Goal: Navigation & Orientation: Find specific page/section

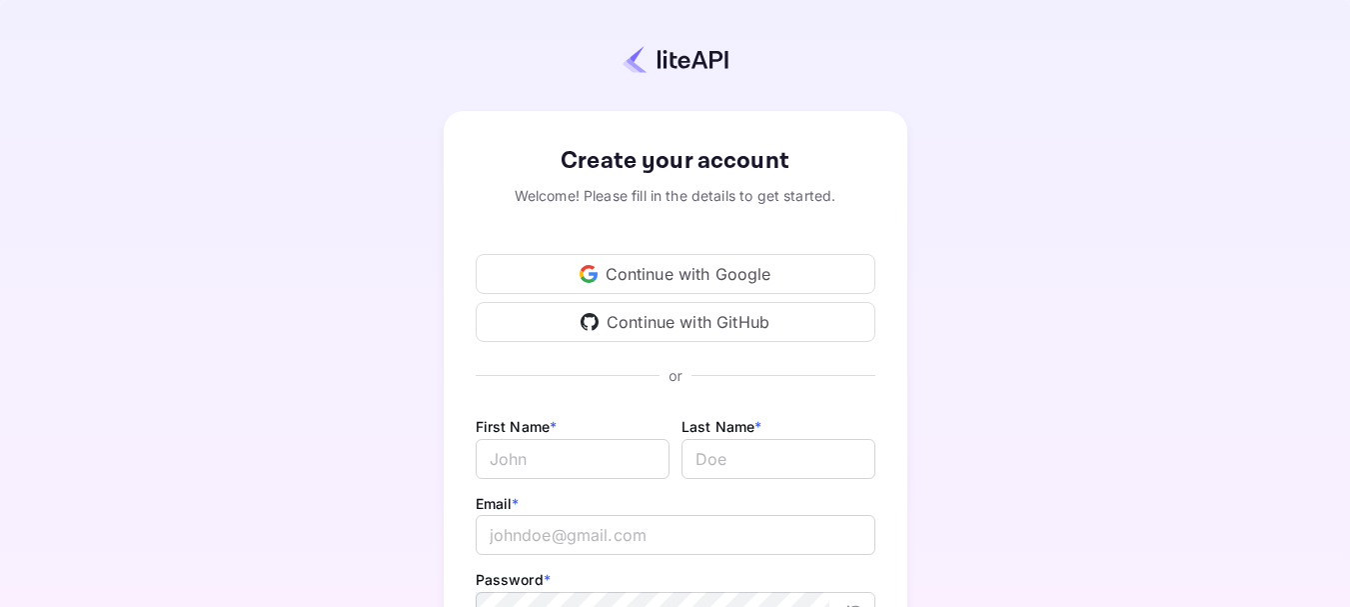
click at [686, 283] on div "Continue with Google" at bounding box center [676, 274] width 400 height 40
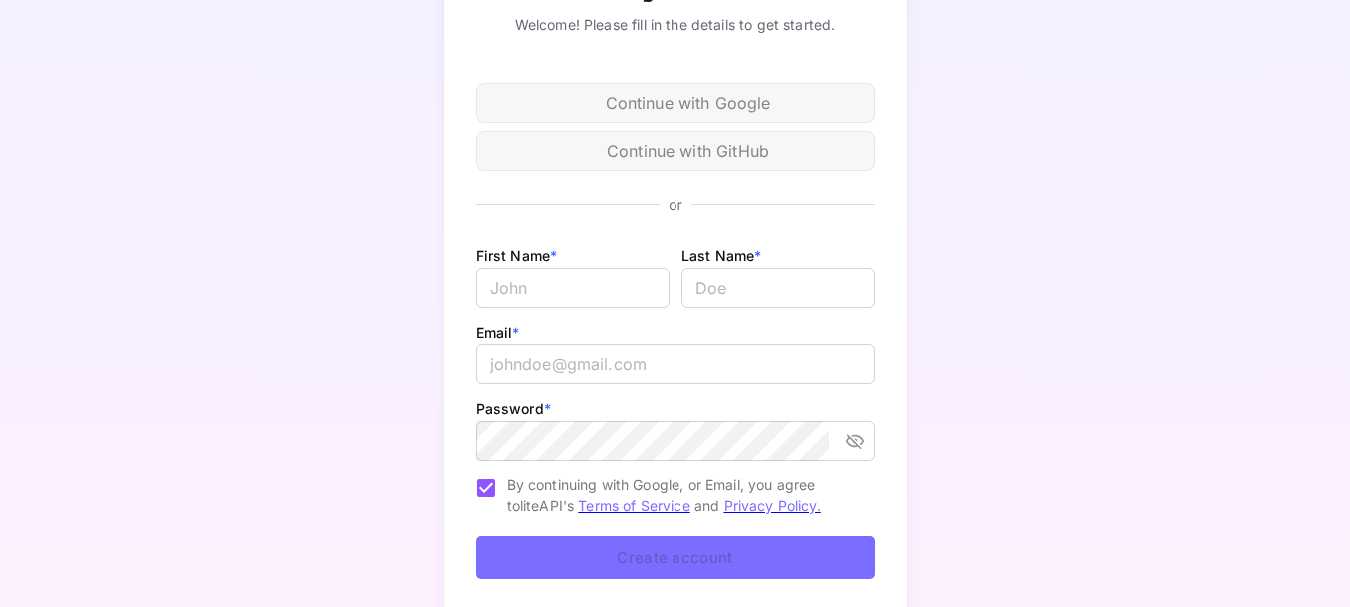
scroll to position [286, 0]
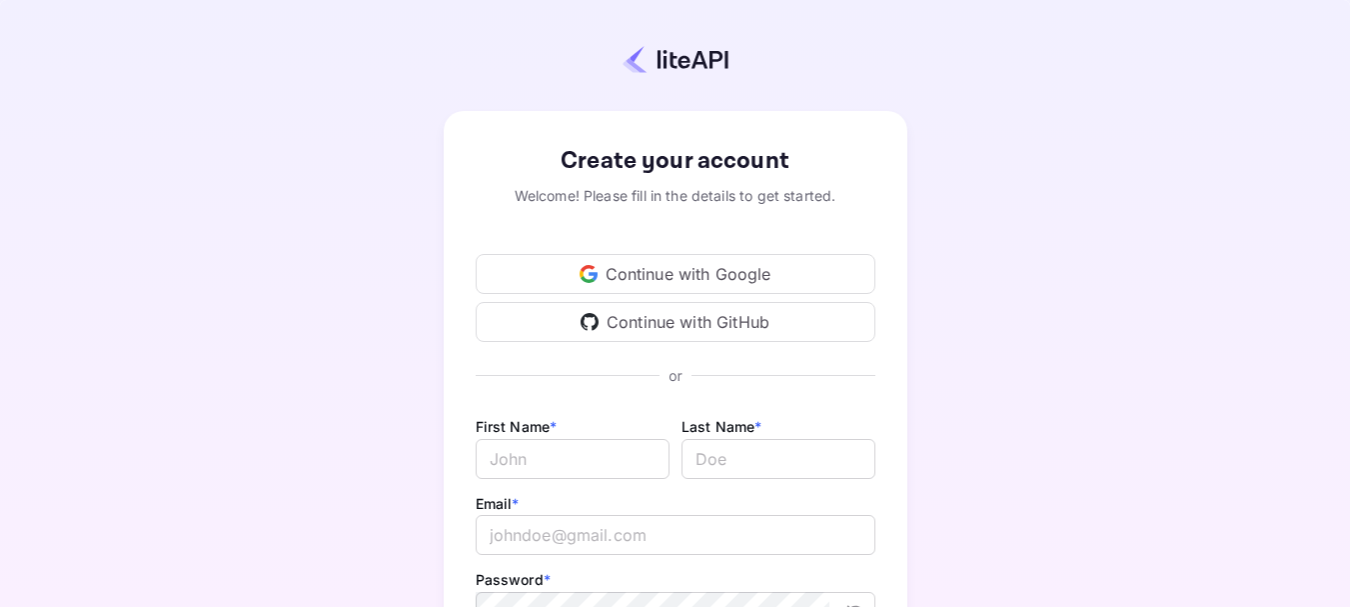
click at [657, 268] on div "Continue with Google" at bounding box center [676, 274] width 400 height 40
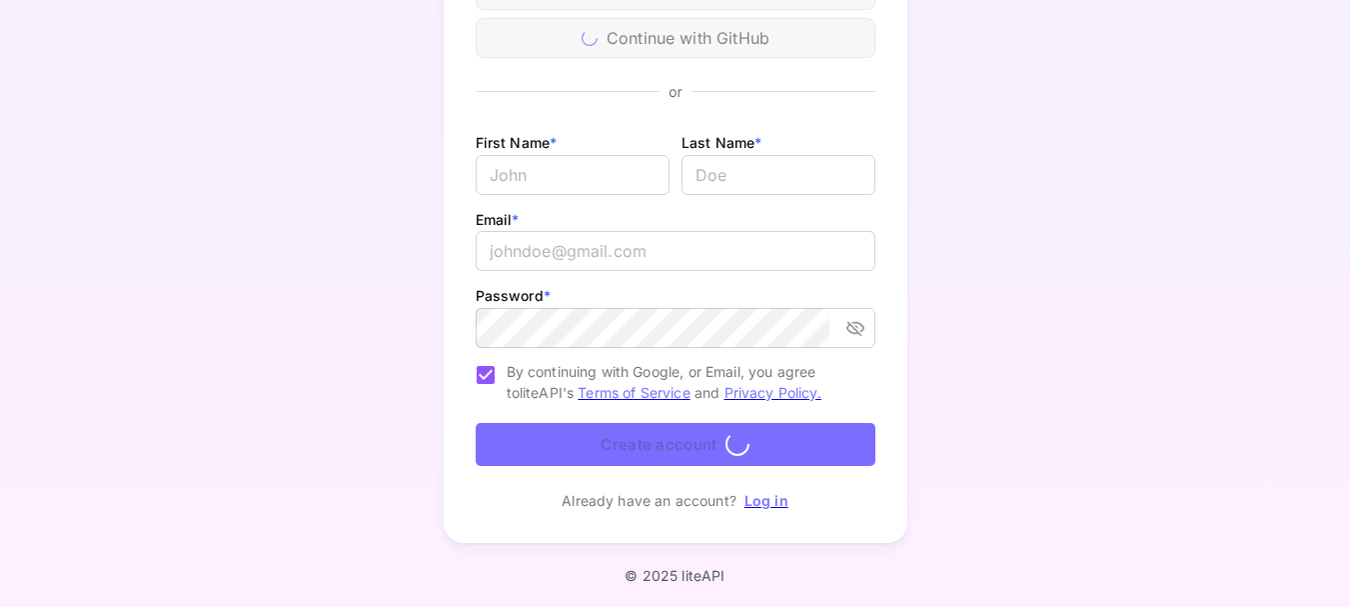
scroll to position [286, 0]
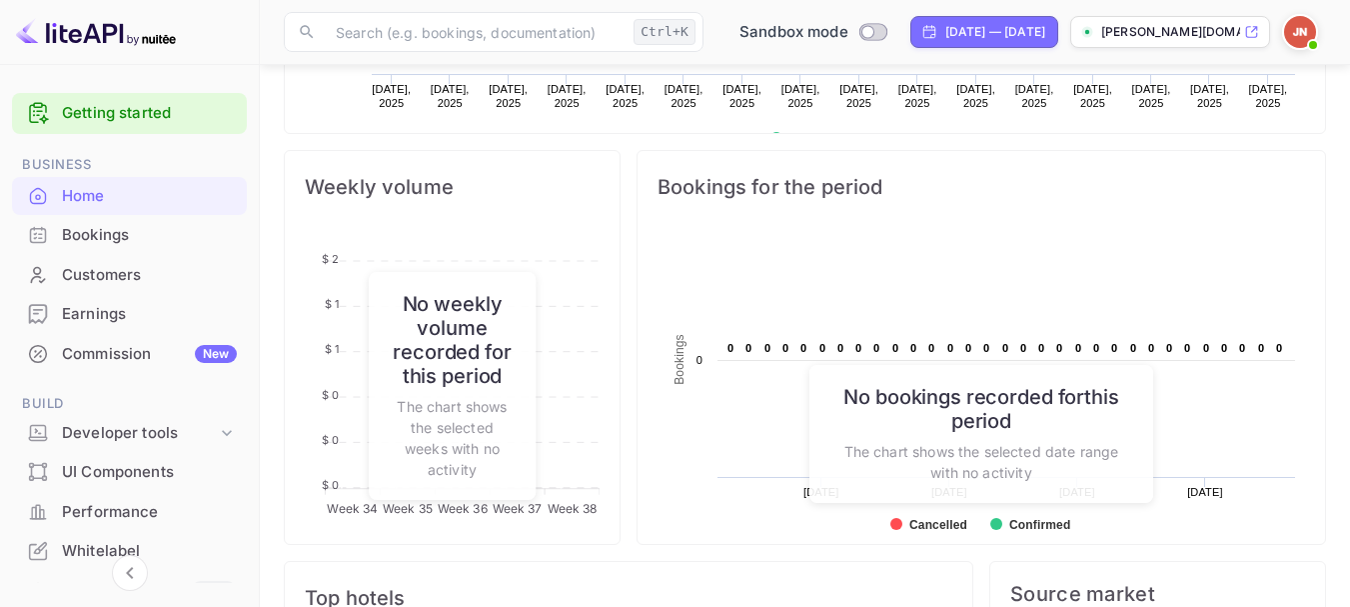
scroll to position [920, 0]
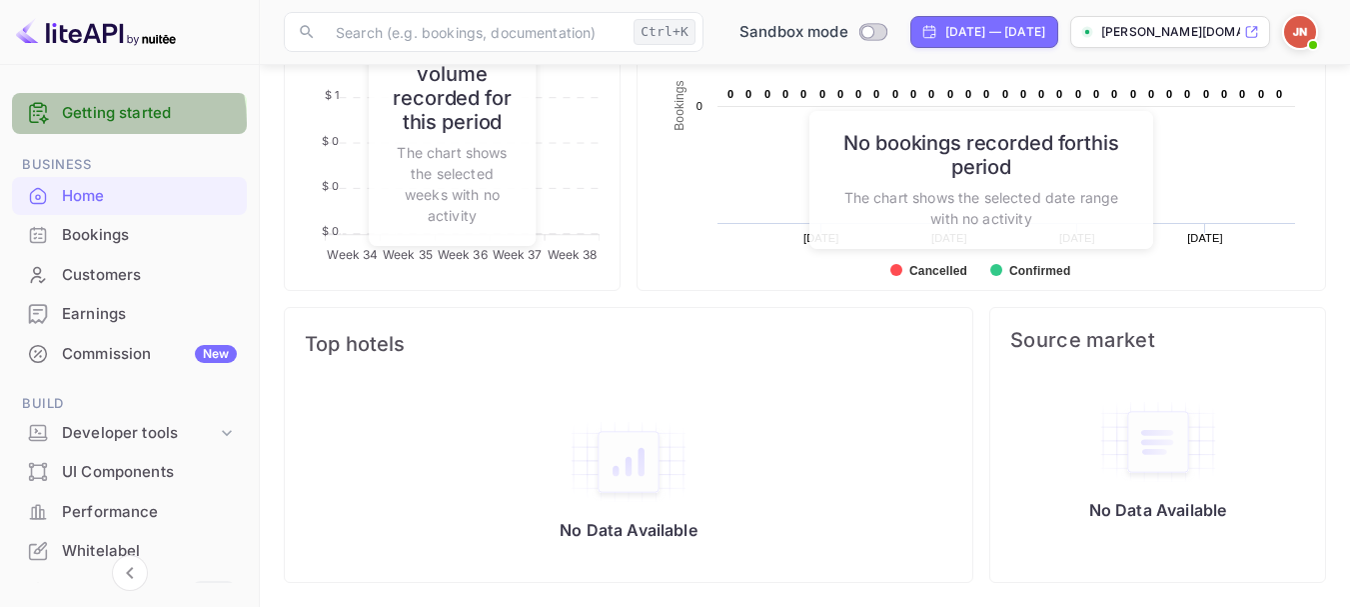
click at [95, 123] on link "Getting started" at bounding box center [149, 113] width 175 height 23
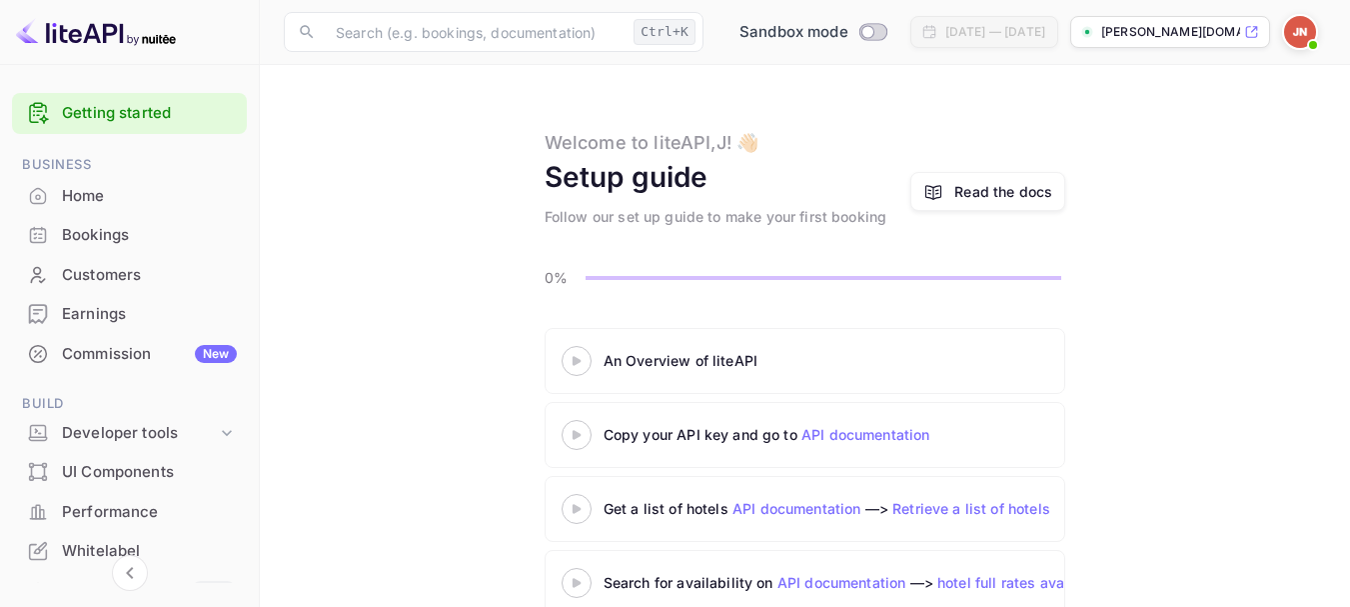
click at [96, 178] on div "Home" at bounding box center [129, 196] width 235 height 39
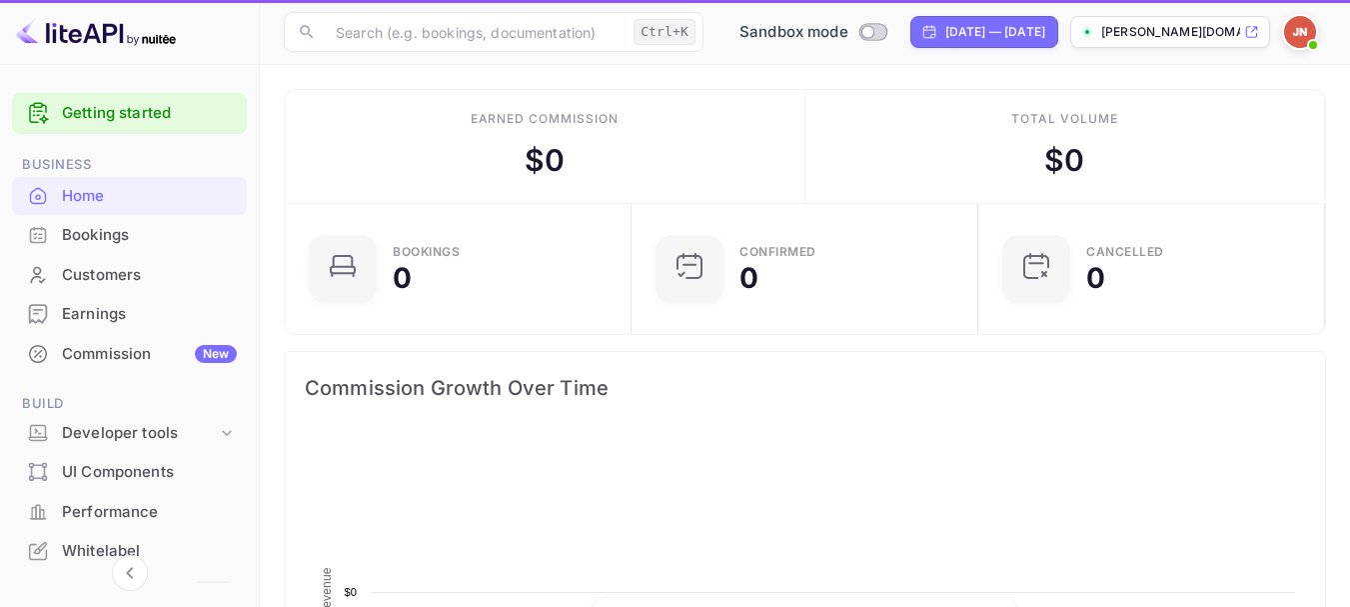
scroll to position [310, 320]
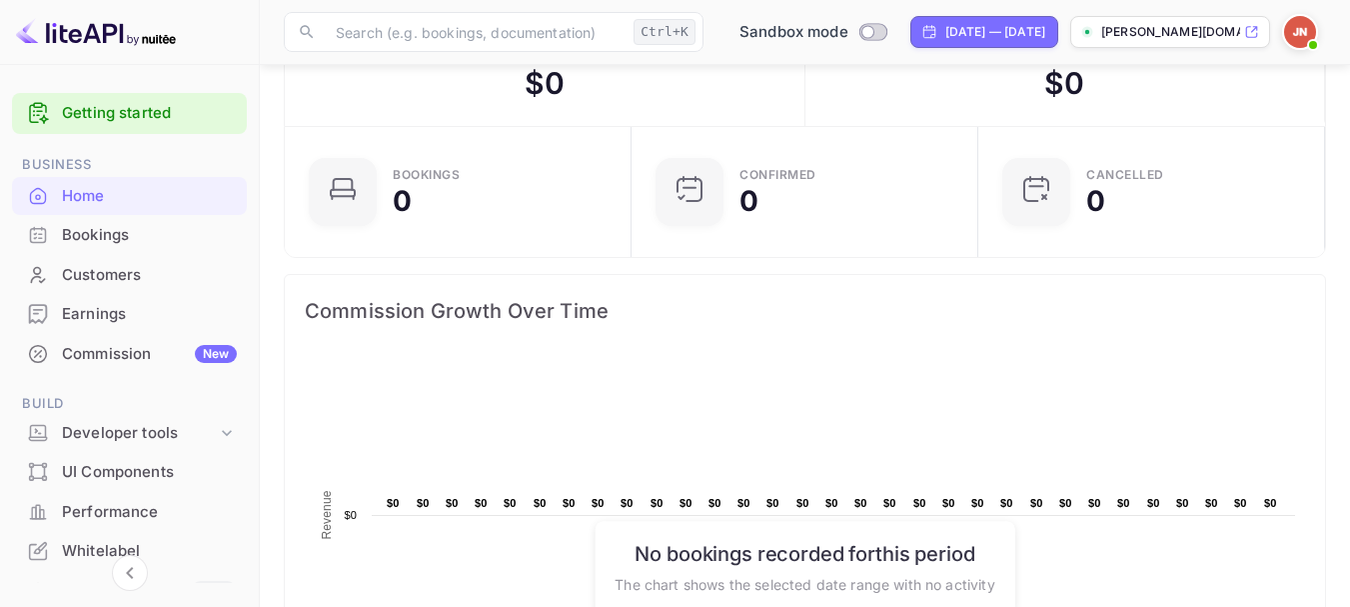
scroll to position [0, 0]
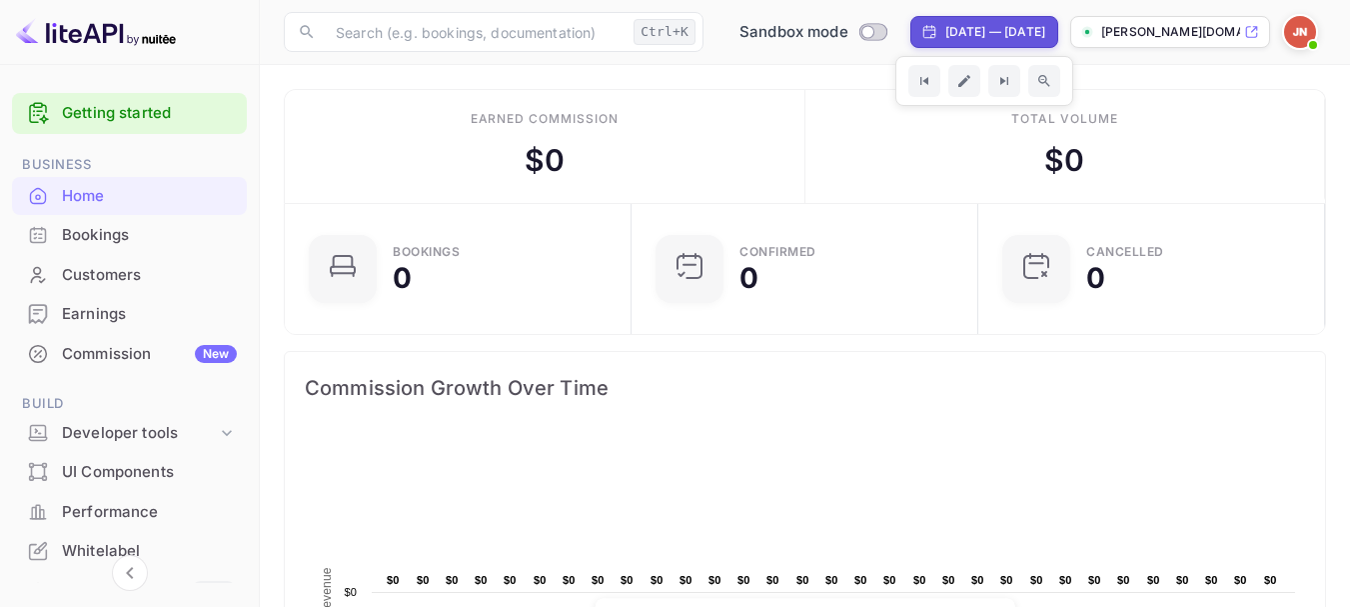
click at [1305, 34] on img at bounding box center [1300, 32] width 32 height 32
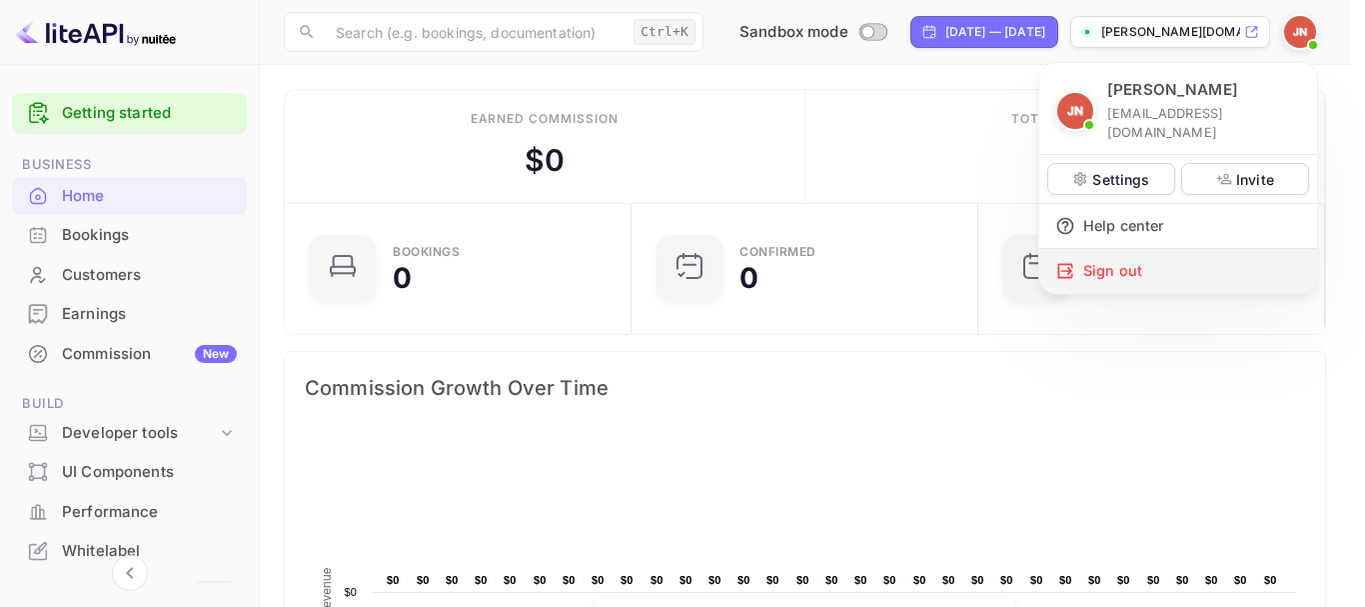
click at [1117, 250] on div "Sign out" at bounding box center [1178, 271] width 278 height 44
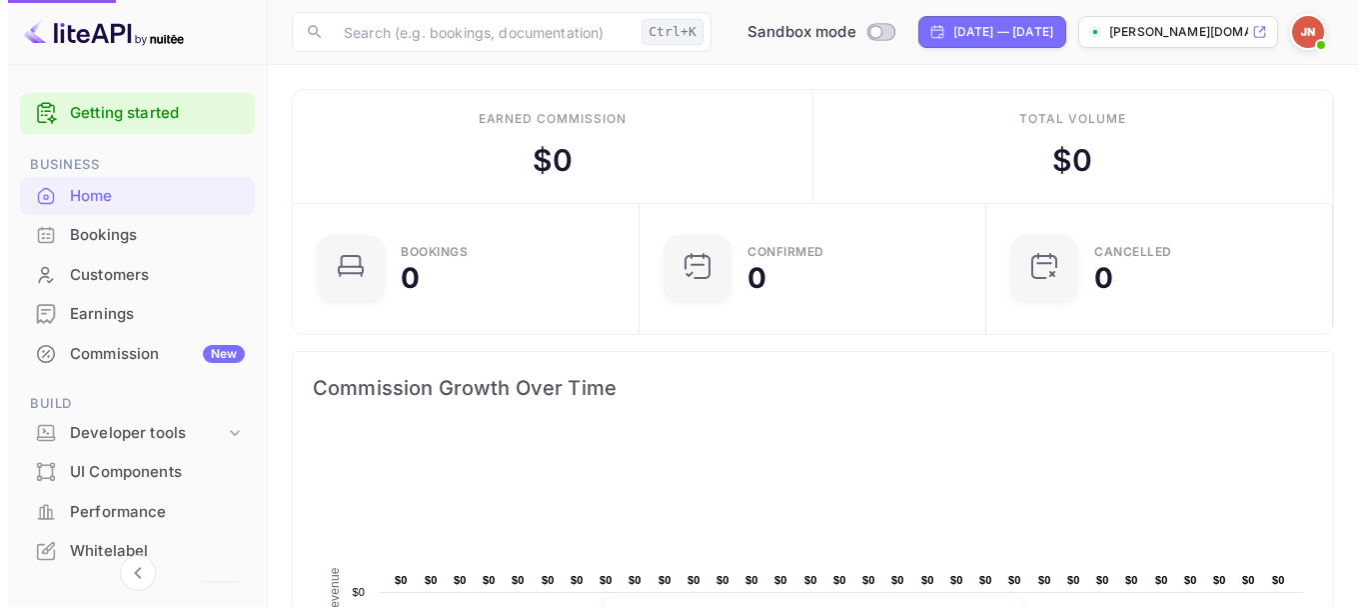
scroll to position [16, 16]
